Goal: Task Accomplishment & Management: Complete application form

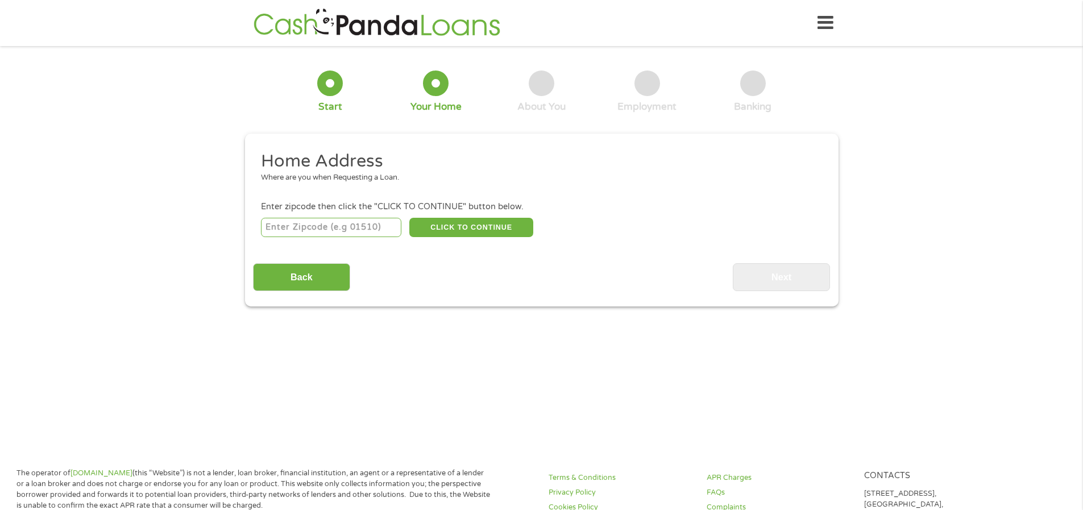
click at [323, 232] on input "number" at bounding box center [331, 227] width 140 height 19
type input "01013"
click at [468, 224] on button "CLICK TO CONTINUE" at bounding box center [471, 227] width 124 height 19
type input "01013"
type input "Chicopee"
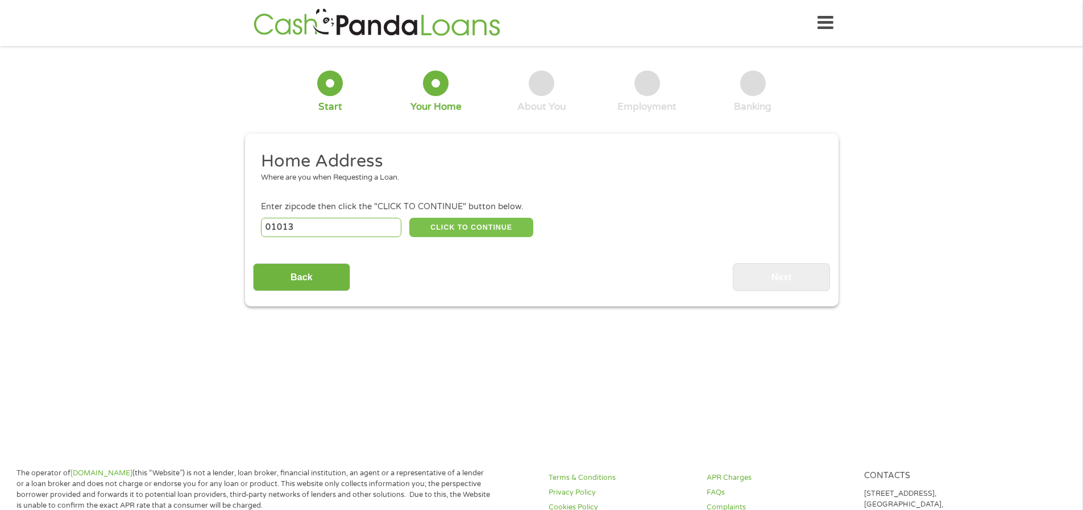
select select "[US_STATE]"
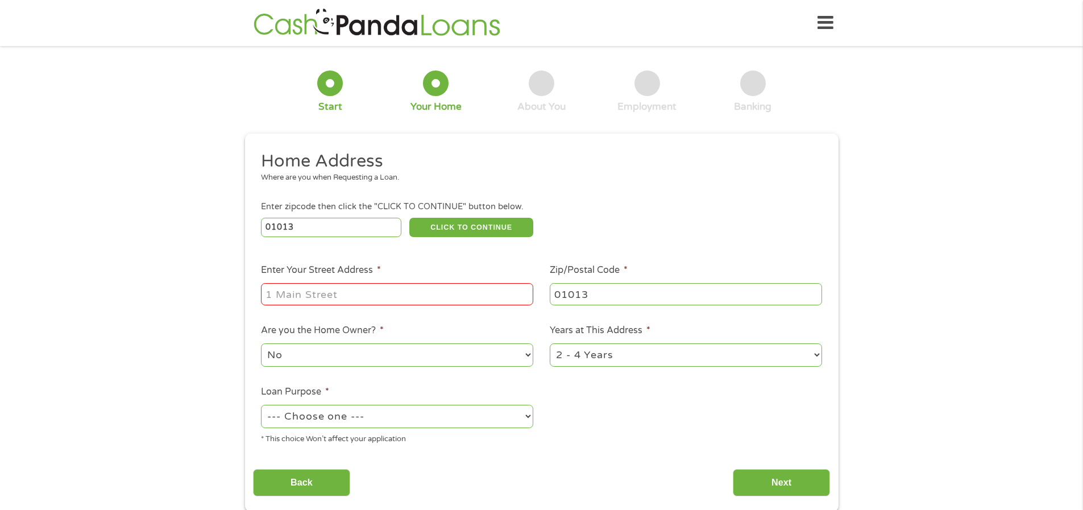
click at [295, 296] on input "Enter Your Street Address *" at bounding box center [397, 294] width 272 height 22
type input "[STREET_ADDRESS]"
click at [319, 356] on select "No Yes" at bounding box center [397, 354] width 272 height 23
click at [261, 343] on select "No Yes" at bounding box center [397, 354] width 272 height 23
click at [601, 352] on select "1 Year or less 1 - 2 Years 2 - 4 Years Over 4 Years" at bounding box center [686, 354] width 272 height 23
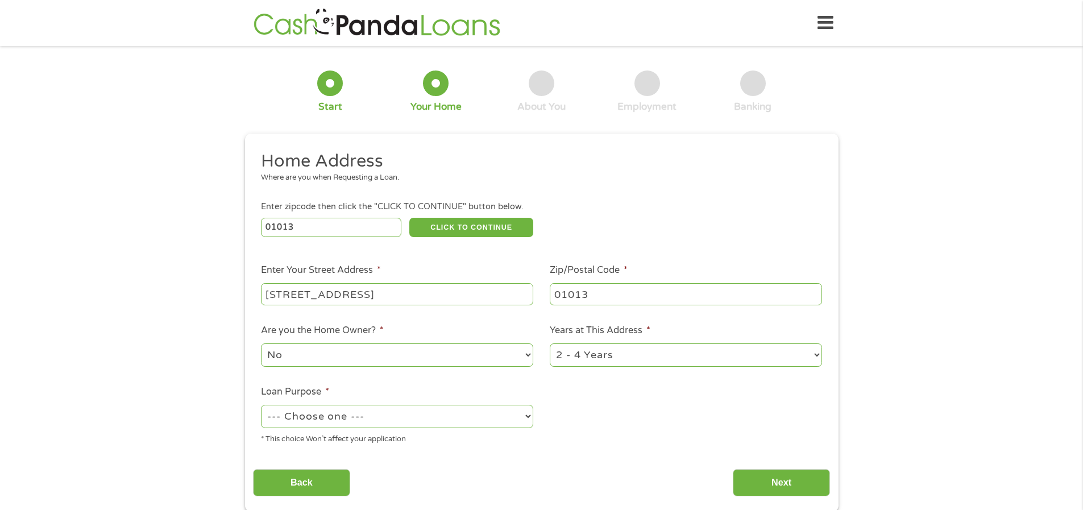
select select "60months"
click at [550, 343] on select "1 Year or less 1 - 2 Years 2 - 4 Years Over 4 Years" at bounding box center [686, 354] width 272 height 23
click at [344, 431] on div "* This choice Won’t affect your application" at bounding box center [397, 437] width 272 height 15
click at [344, 420] on select "--- Choose one --- Pay Bills Debt Consolidation Home Improvement Major Purchase…" at bounding box center [397, 416] width 272 height 23
select select "shorttermcash"
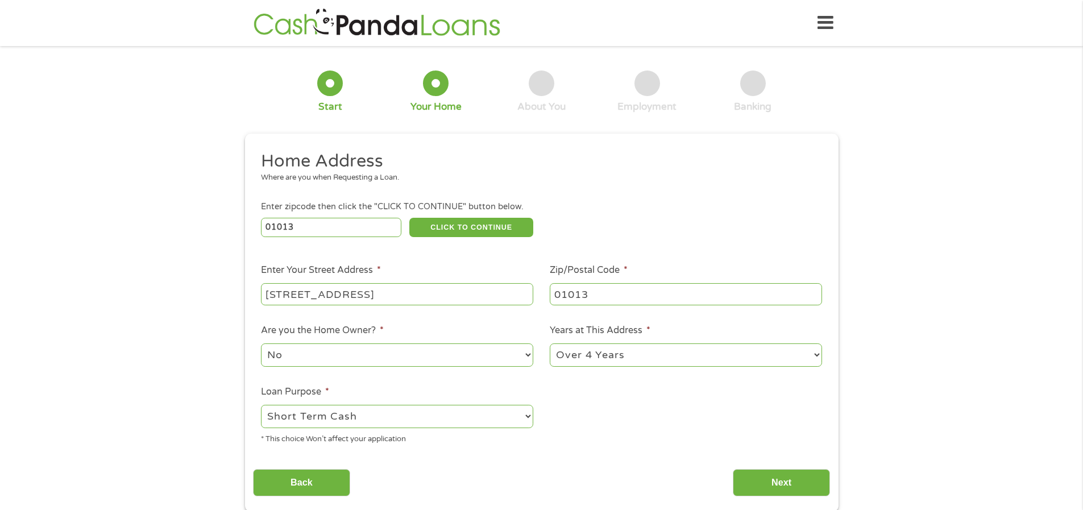
click at [261, 405] on select "--- Choose one --- Pay Bills Debt Consolidation Home Improvement Major Purchase…" at bounding box center [397, 416] width 272 height 23
click at [779, 485] on input "Next" at bounding box center [781, 483] width 97 height 28
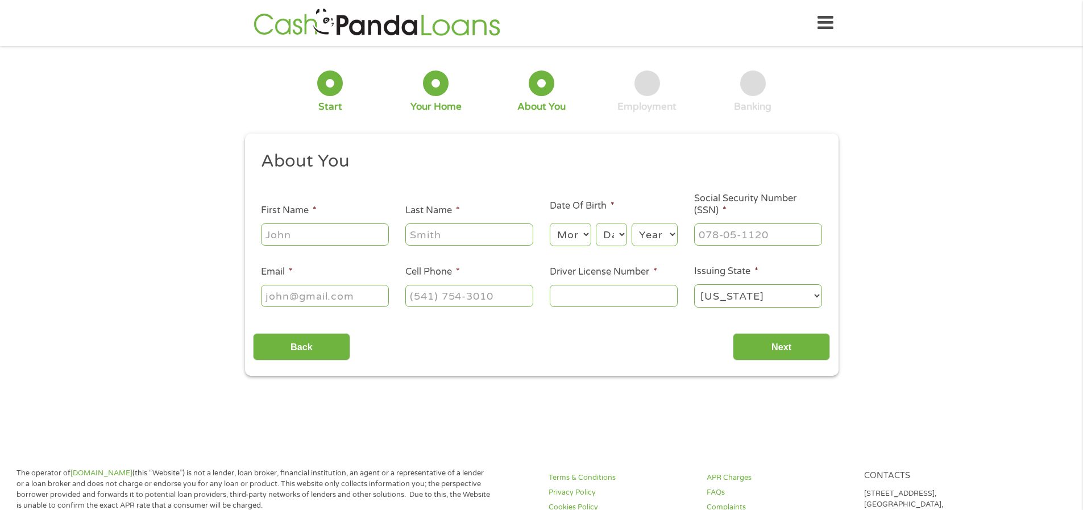
scroll to position [5, 5]
click at [329, 248] on ul "About You This field is hidden when viewing the form Title * --- Choose one ---…" at bounding box center [541, 234] width 577 height 168
click at [324, 234] on input "First Name *" at bounding box center [325, 234] width 128 height 22
type input "Jafet"
type input "[PERSON_NAME]"
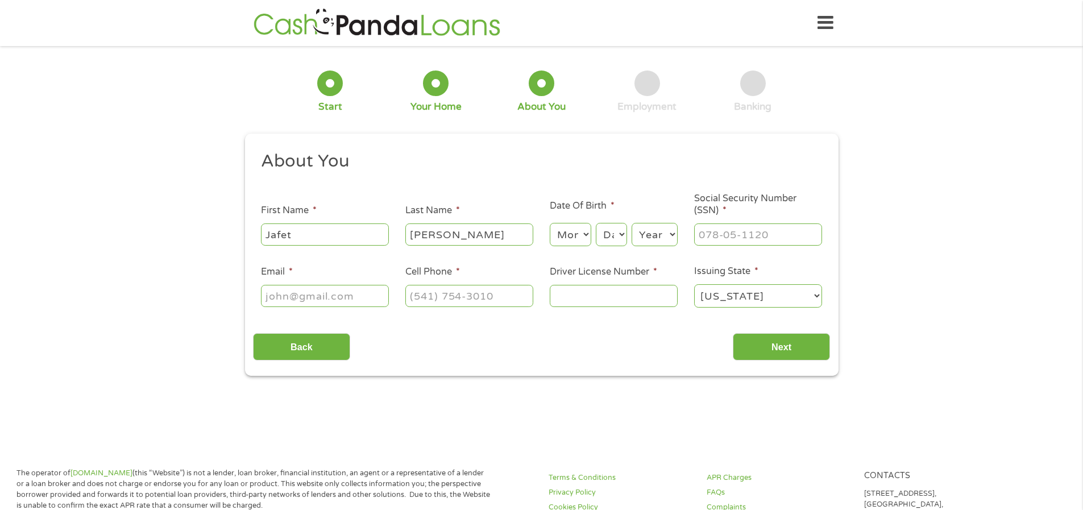
type input "[EMAIL_ADDRESS][PERSON_NAME][DOMAIN_NAME]"
type input "[PHONE_NUMBER]"
click at [573, 239] on select "Month 1 2 3 4 5 6 7 8 9 10 11 12" at bounding box center [570, 234] width 41 height 23
select select "9"
click at [550, 223] on select "Month 1 2 3 4 5 6 7 8 9 10 11 12" at bounding box center [570, 234] width 41 height 23
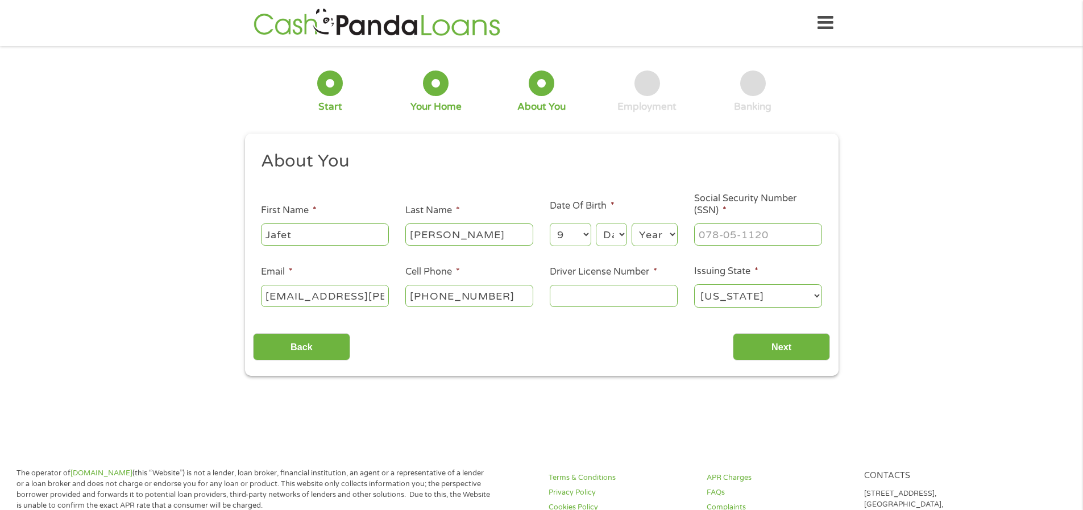
click at [615, 230] on select "Day 1 2 3 4 5 6 7 8 9 10 11 12 13 14 15 16 17 18 19 20 21 22 23 24 25 26 27 28 …" at bounding box center [611, 234] width 31 height 23
select select "9"
click at [596, 223] on select "Day 1 2 3 4 5 6 7 8 9 10 11 12 13 14 15 16 17 18 19 20 21 22 23 24 25 26 27 28 …" at bounding box center [611, 234] width 31 height 23
click at [653, 239] on select "Year [DATE] 2006 2005 2004 2003 2002 2001 2000 1999 1998 1997 1996 1995 1994 19…" at bounding box center [654, 234] width 46 height 23
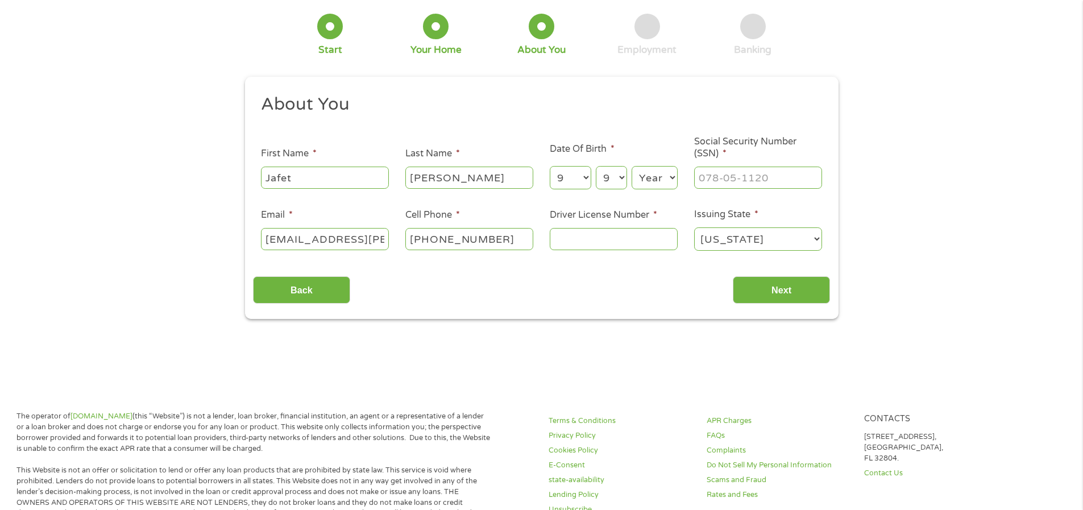
click at [664, 180] on select "Year [DATE] 2006 2005 2004 2003 2002 2001 2000 1999 1998 1997 1996 1995 1994 19…" at bounding box center [654, 177] width 46 height 23
select select "1983"
click at [631, 166] on select "Year [DATE] 2006 2005 2004 2003 2002 2001 2000 1999 1998 1997 1996 1995 1994 19…" at bounding box center [654, 177] width 46 height 23
click at [742, 184] on input "___-__-____" at bounding box center [758, 178] width 128 height 22
type input "021-66-8208"
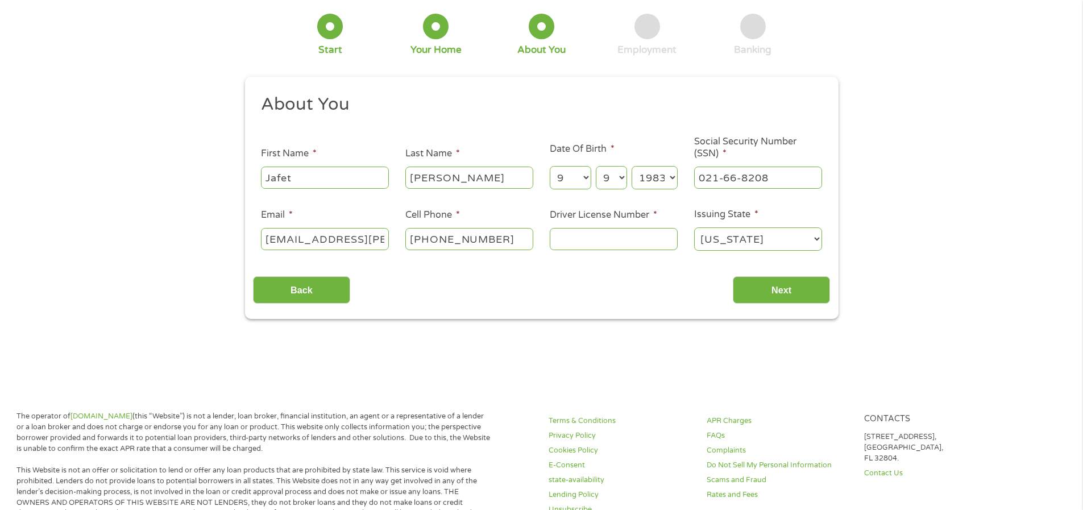
click at [567, 240] on input "Driver License Number *" at bounding box center [614, 239] width 128 height 22
type input "S59639155"
click at [785, 294] on input "Next" at bounding box center [781, 290] width 97 height 28
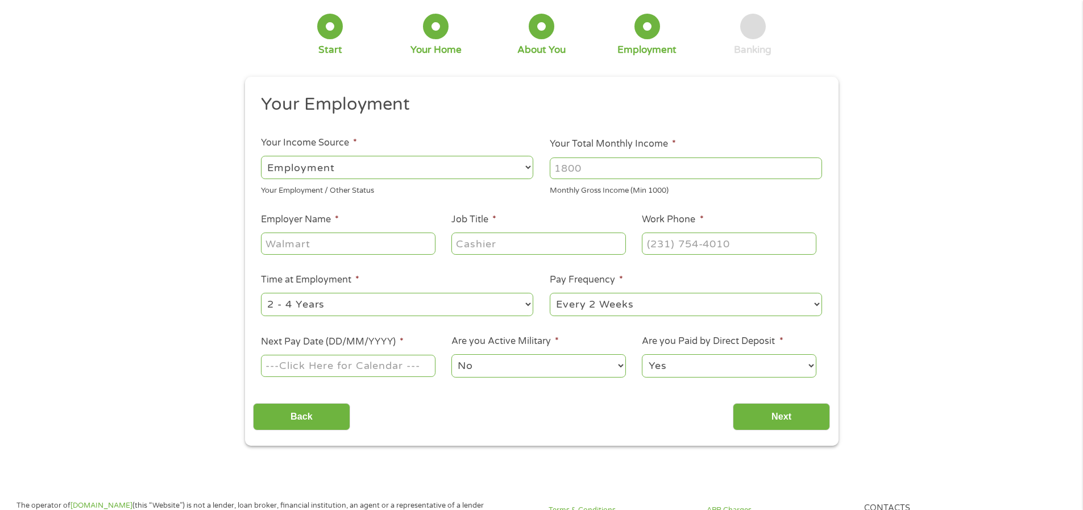
scroll to position [0, 0]
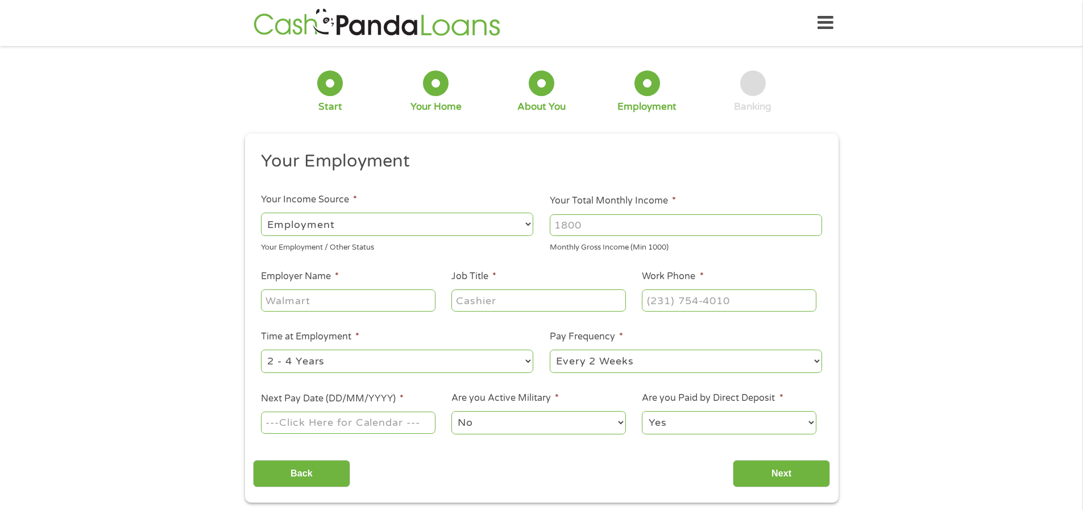
click at [598, 224] on input "Your Total Monthly Income *" at bounding box center [686, 225] width 272 height 22
type input "4000"
click at [363, 292] on input "Employer Name *" at bounding box center [348, 300] width 174 height 22
type input "jetBlue Airways"
click at [539, 302] on input "Job Title *" at bounding box center [538, 300] width 174 height 22
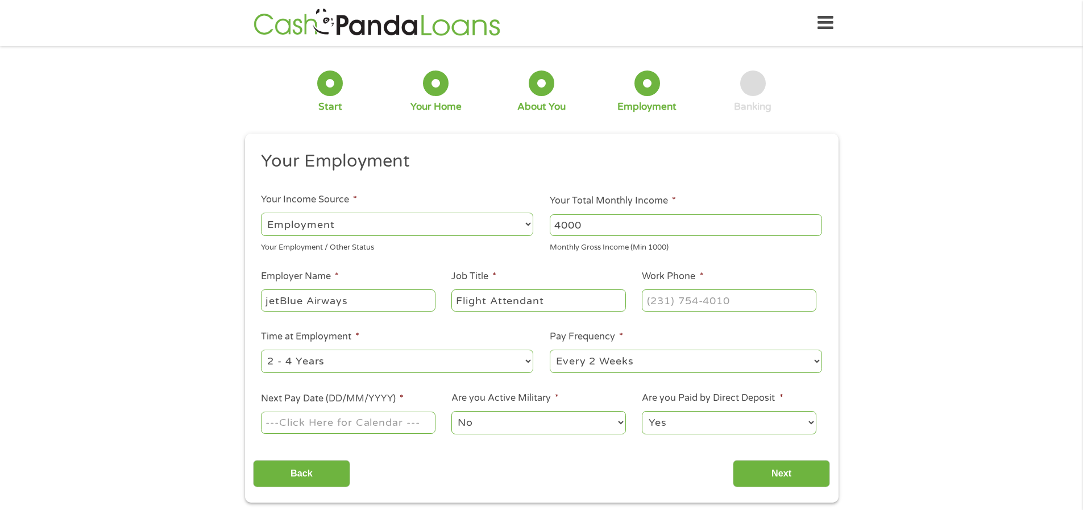
type input "Flight Attendant"
click at [680, 307] on input "(___) ___-____" at bounding box center [729, 300] width 174 height 22
type input "[PHONE_NUMBER]"
click at [391, 351] on select "--- Choose one --- 1 Year or less 1 - 2 Years 2 - 4 Years Over 4 Years" at bounding box center [397, 360] width 272 height 23
click at [618, 348] on div "--- Choose one --- Every 2 Weeks Every Week Monthly Semi-Monthly" at bounding box center [686, 361] width 272 height 27
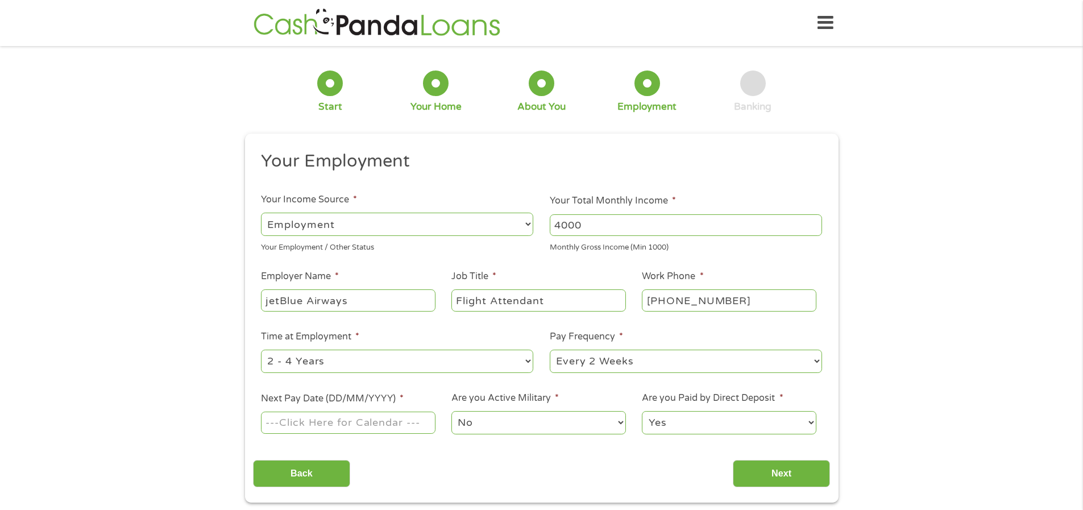
click at [621, 356] on select "--- Choose one --- Every 2 Weeks Every Week Monthly Semi-Monthly" at bounding box center [686, 360] width 272 height 23
click at [550, 349] on select "--- Choose one --- Every 2 Weeks Every Week Monthly Semi-Monthly" at bounding box center [686, 360] width 272 height 23
click at [286, 426] on input "Next Pay Date (DD/MM/YYYY) *" at bounding box center [348, 422] width 174 height 22
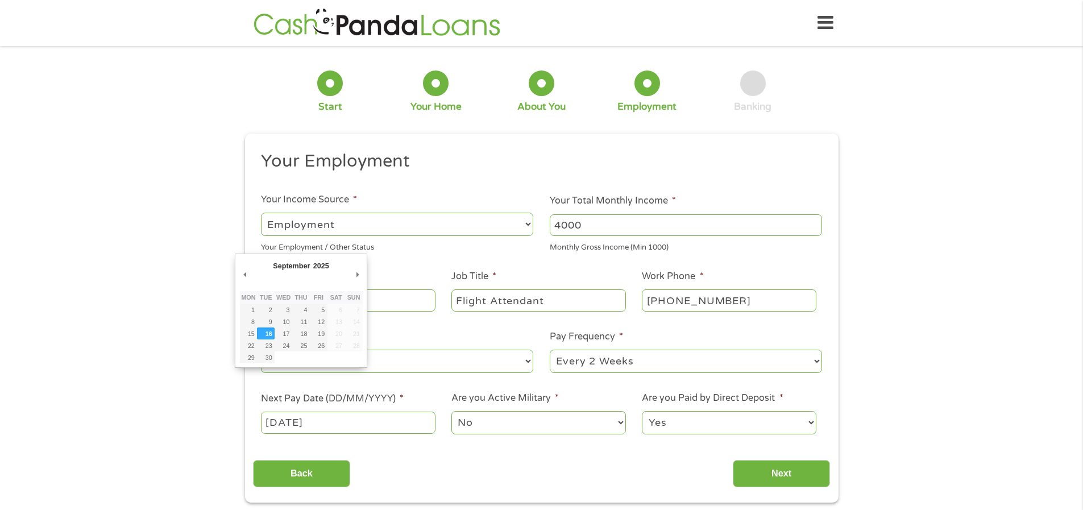
click at [297, 424] on input "[DATE]" at bounding box center [348, 422] width 174 height 22
type input "[DATE]"
click at [523, 425] on select "No Yes" at bounding box center [538, 422] width 174 height 23
click at [690, 420] on select "Yes No" at bounding box center [729, 422] width 174 height 23
click at [689, 415] on select "Yes No" at bounding box center [729, 422] width 174 height 23
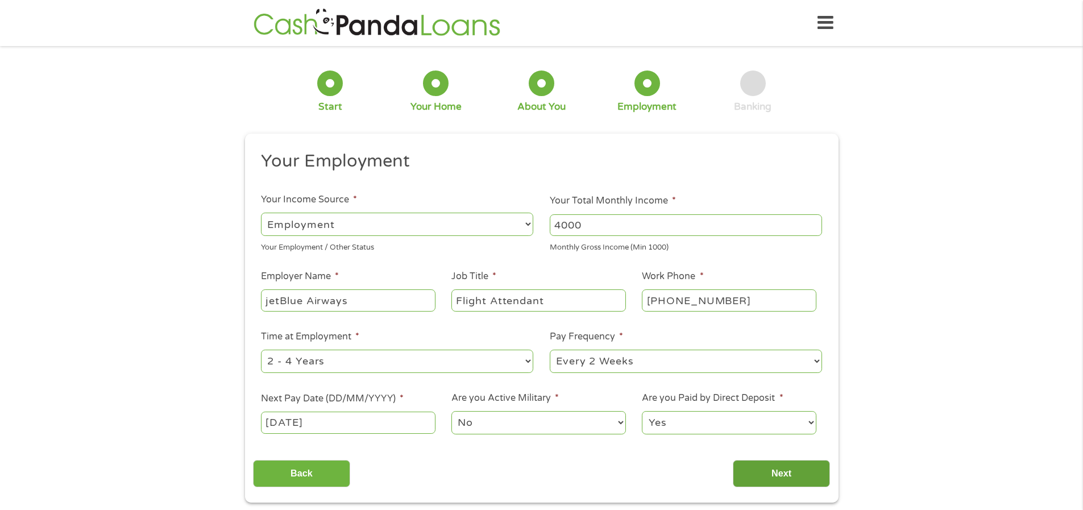
click at [789, 469] on input "Next" at bounding box center [781, 474] width 97 height 28
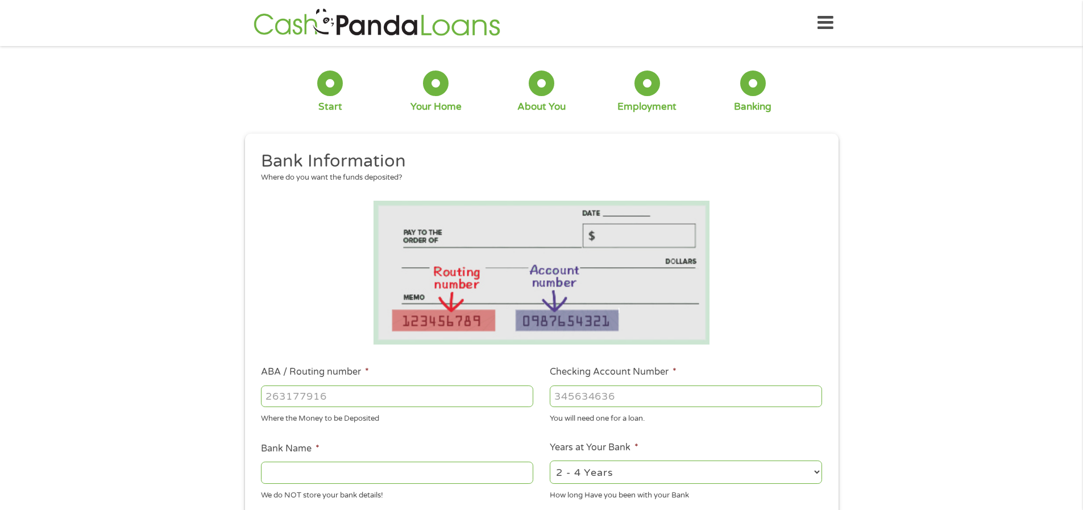
click at [353, 400] on input "ABA / Routing number *" at bounding box center [397, 396] width 272 height 22
type input "031176110"
type input "CAPITAL ONE NA"
type input "031176110"
click at [591, 388] on input "Checking Account Number *" at bounding box center [686, 396] width 272 height 22
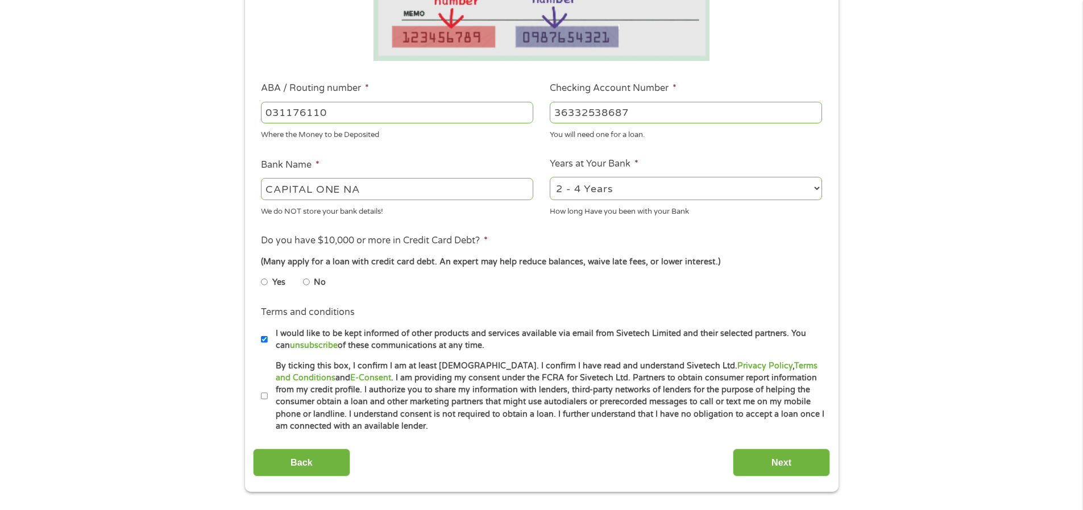
scroll to position [284, 0]
type input "36332538687"
click at [580, 197] on select "2 - 4 Years 6 - 12 Months 1 - 2 Years Over 4 Years" at bounding box center [686, 187] width 272 height 23
select select "12months"
click at [550, 176] on select "2 - 4 Years 6 - 12 Months 1 - 2 Years Over 4 Years" at bounding box center [686, 187] width 272 height 23
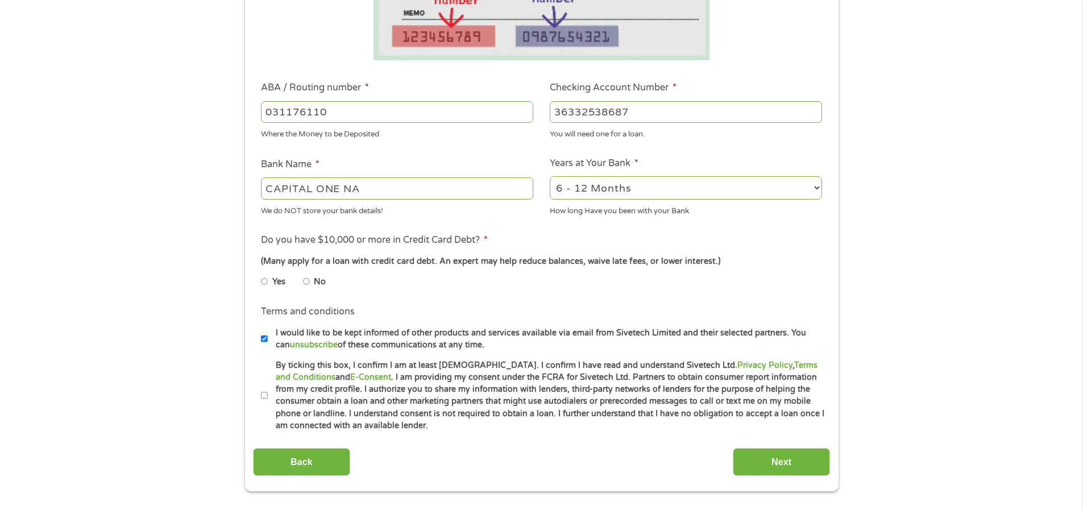
click at [308, 281] on input "No" at bounding box center [306, 281] width 7 height 18
radio input "true"
click at [261, 395] on input "By ticking this box, I confirm I am at least [DEMOGRAPHIC_DATA]. I confirm I ha…" at bounding box center [264, 395] width 7 height 18
checkbox input "true"
click at [765, 462] on input "Next" at bounding box center [781, 462] width 97 height 28
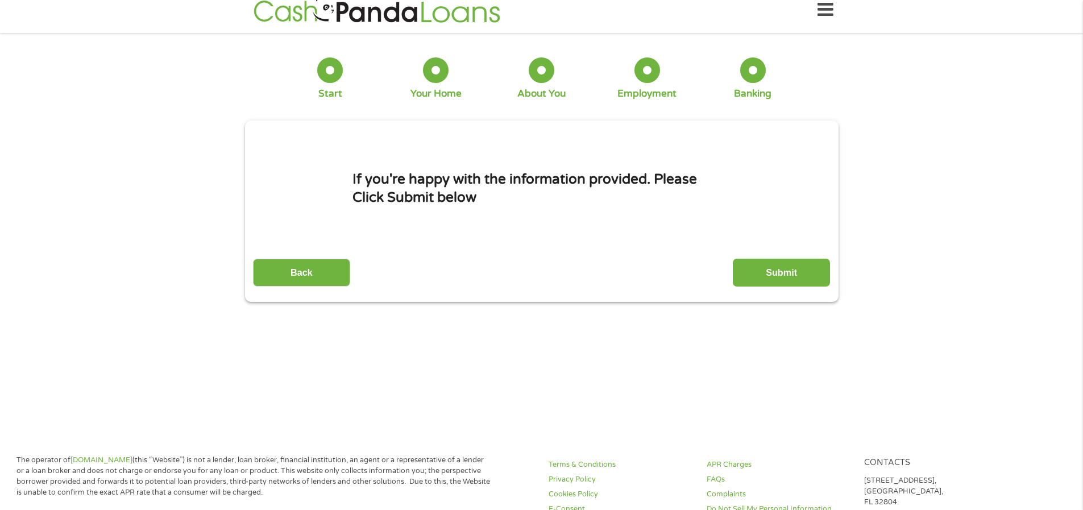
scroll to position [0, 0]
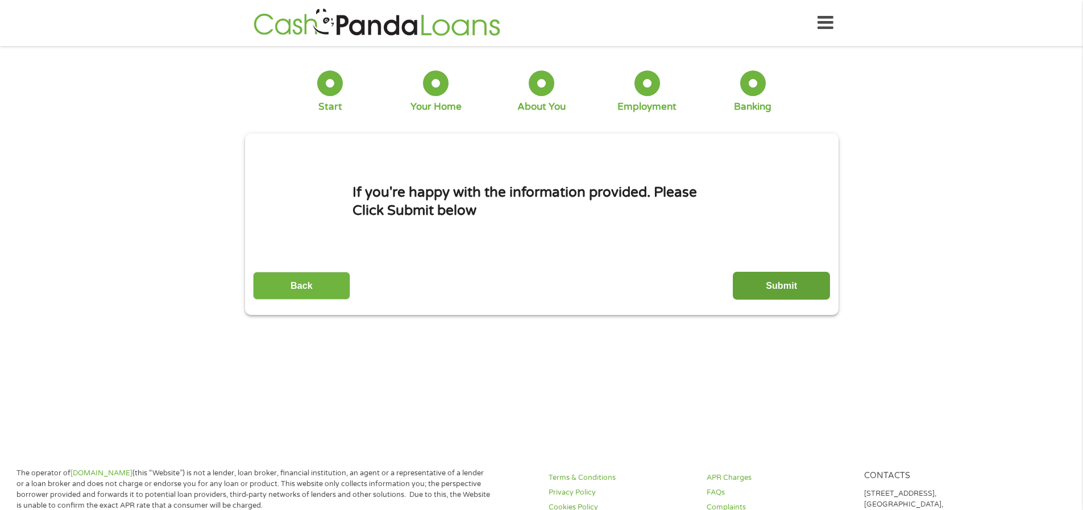
click at [767, 281] on input "Submit" at bounding box center [781, 286] width 97 height 28
